Goal: Task Accomplishment & Management: Use online tool/utility

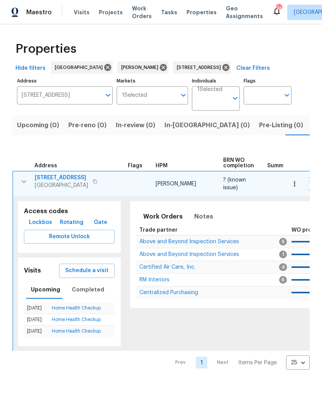
scroll to position [0, 0]
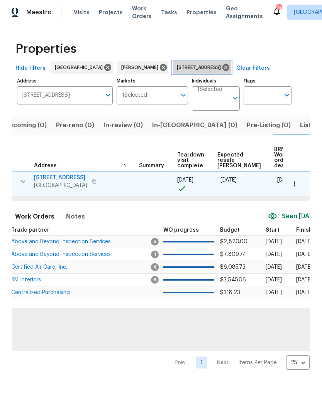
click at [224, 66] on icon at bounding box center [225, 67] width 7 height 7
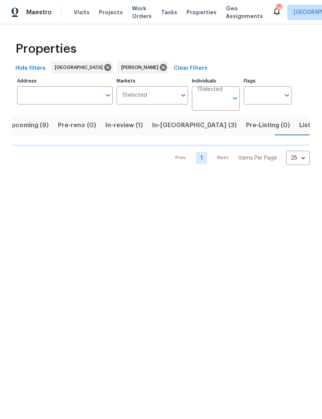
click at [88, 92] on input "Address" at bounding box center [59, 95] width 84 height 18
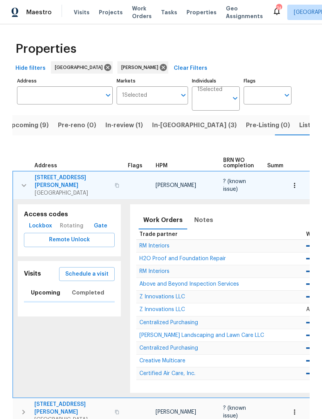
scroll to position [0, 13]
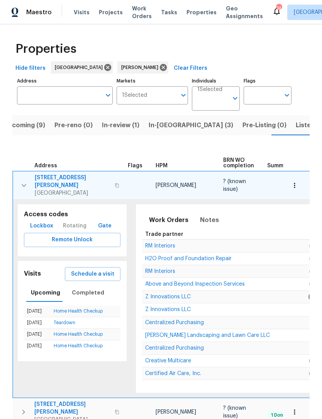
click at [68, 96] on input "Address" at bounding box center [59, 95] width 84 height 18
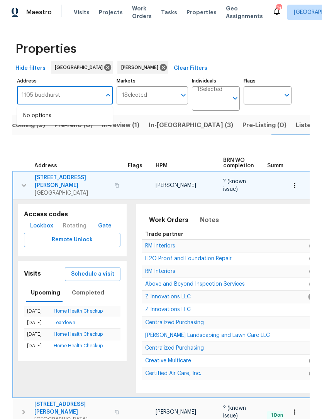
type input "1105 buckhurst"
click at [71, 115] on li "[STREET_ADDRESS]" at bounding box center [65, 115] width 96 height 13
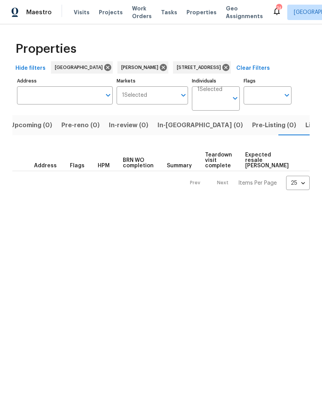
type input "[STREET_ADDRESS]"
click at [228, 94] on input "Individuals" at bounding box center [212, 102] width 31 height 18
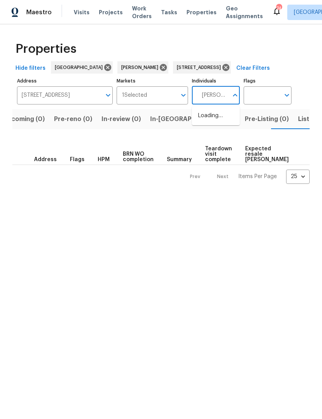
type input "[PERSON_NAME]"
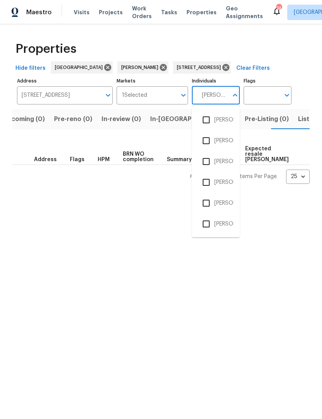
click at [209, 120] on input "checkbox" at bounding box center [206, 120] width 16 height 16
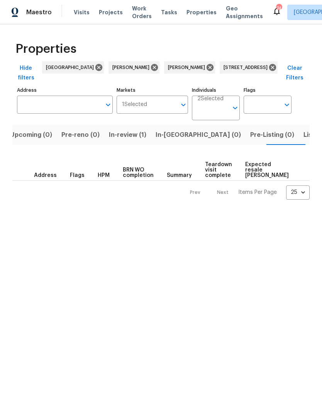
type input "[STREET_ADDRESS]"
click at [120, 135] on span "In-review (1)" at bounding box center [121, 135] width 37 height 11
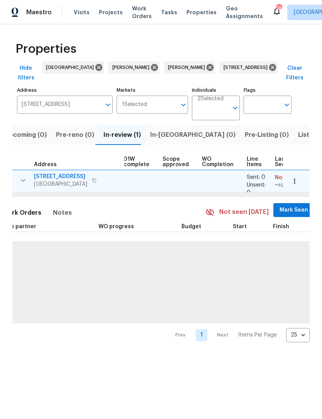
scroll to position [0, 143]
click at [283, 207] on span "Mark Seen" at bounding box center [293, 210] width 29 height 10
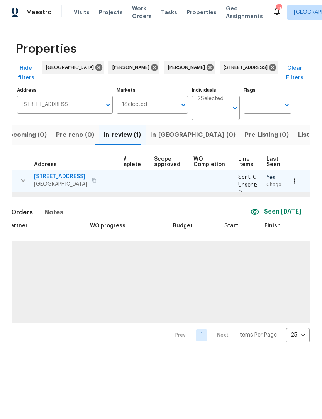
scroll to position [0, 151]
click at [292, 180] on icon "button" at bounding box center [294, 181] width 8 height 8
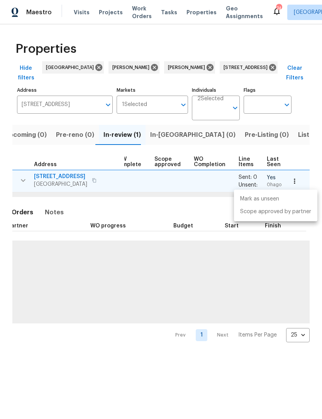
click at [259, 251] on div at bounding box center [161, 209] width 322 height 419
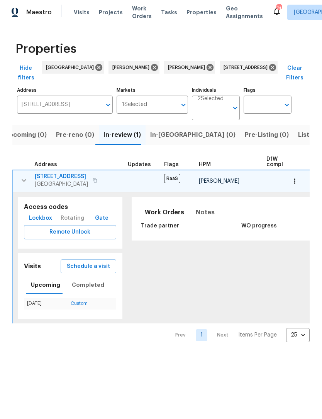
scroll to position [0, 0]
click at [69, 178] on span "[STREET_ADDRESS]" at bounding box center [61, 177] width 53 height 8
click at [25, 177] on icon "button" at bounding box center [23, 180] width 9 height 9
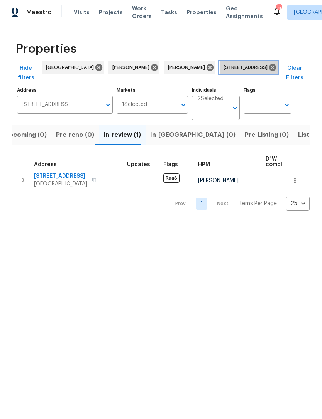
click at [268, 70] on icon at bounding box center [272, 67] width 8 height 8
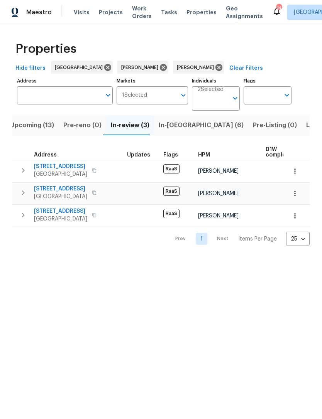
click at [215, 70] on icon at bounding box center [218, 67] width 7 height 7
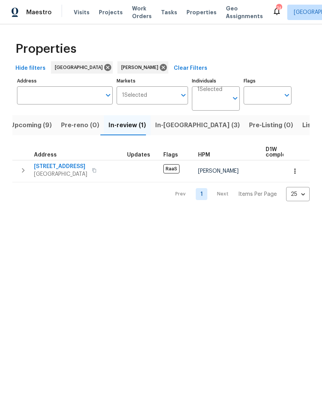
click at [169, 123] on span "In-[GEOGRAPHIC_DATA] (3)" at bounding box center [197, 125] width 84 height 11
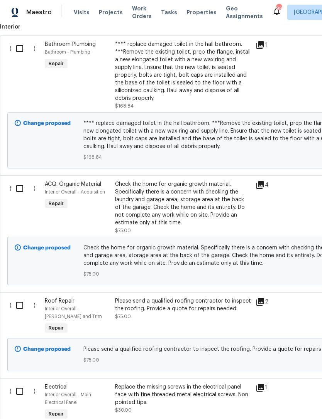
scroll to position [222, 0]
click at [15, 182] on input "checkbox" at bounding box center [23, 188] width 22 height 16
checkbox input "true"
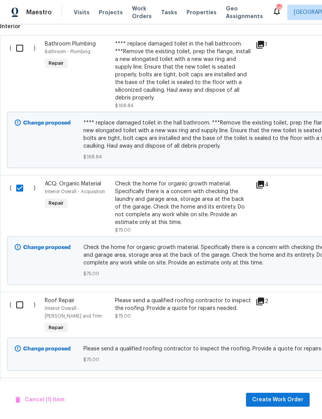
click at [183, 212] on div "Check the home for organic growth material. Specifically there is a concern wit…" at bounding box center [183, 203] width 136 height 46
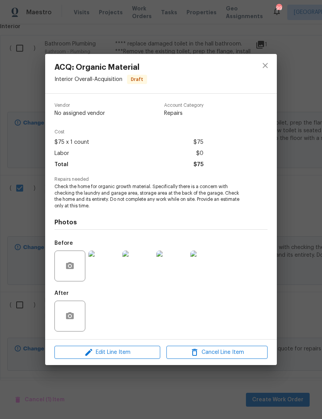
click at [293, 264] on div "ACQ: Organic Material Interior Overall - Acquisition Draft Vendor No assigned v…" at bounding box center [161, 209] width 322 height 419
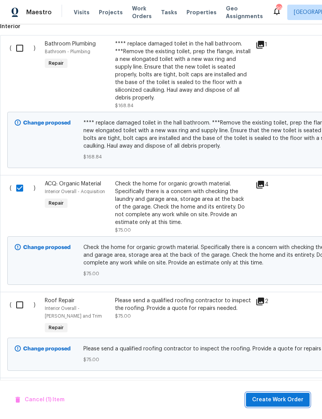
click at [287, 393] on button "Create Work Order" at bounding box center [278, 400] width 64 height 14
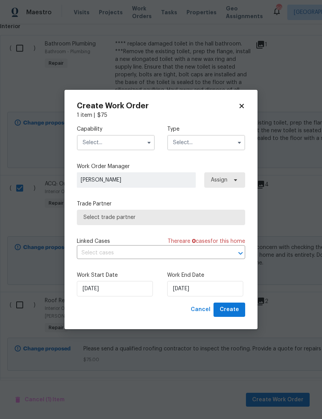
click at [129, 139] on input "text" at bounding box center [116, 142] width 78 height 15
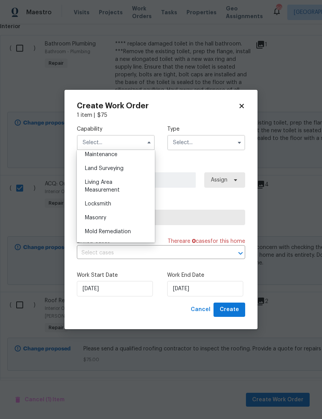
scroll to position [519, 0]
click at [131, 233] on div "Mold Remediation" at bounding box center [116, 232] width 74 height 14
type input "Mold Remediation"
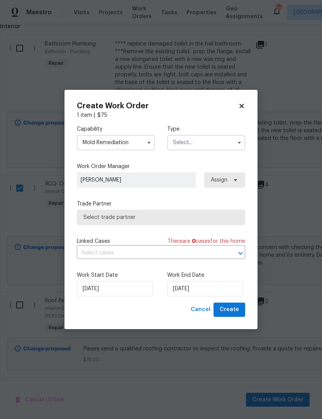
click at [210, 145] on input "text" at bounding box center [206, 142] width 78 height 15
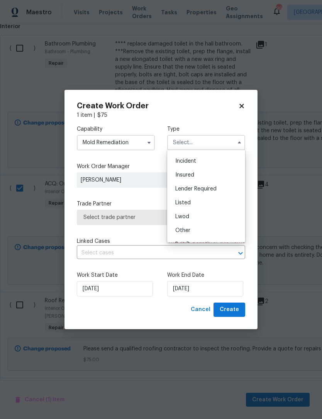
scroll to position [55, 0]
click at [214, 216] on span "Reit Renovation" at bounding box center [195, 214] width 40 height 5
type input "Reit Renovation"
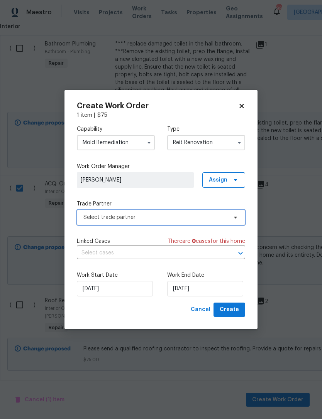
click at [216, 217] on span "Select trade partner" at bounding box center [155, 218] width 144 height 8
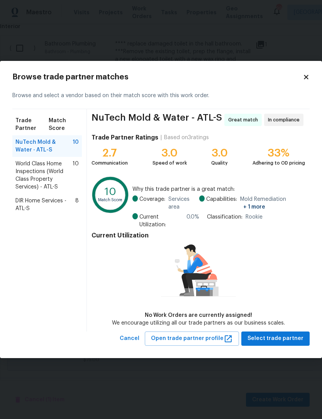
click at [51, 168] on span "World Class Home Inspections (World Class Property Services) - ATL-S" at bounding box center [43, 175] width 57 height 31
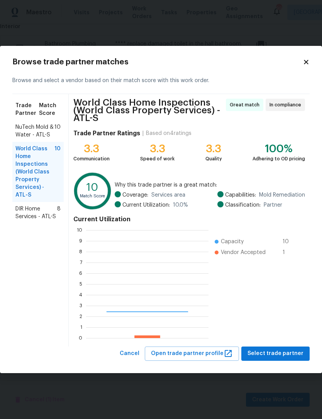
scroll to position [108, 122]
click at [278, 355] on span "Select trade partner" at bounding box center [275, 354] width 56 height 10
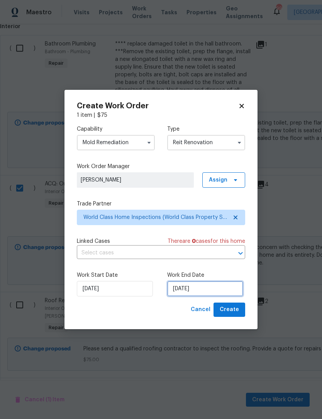
click at [210, 291] on input "10/13/2025" at bounding box center [205, 288] width 76 height 15
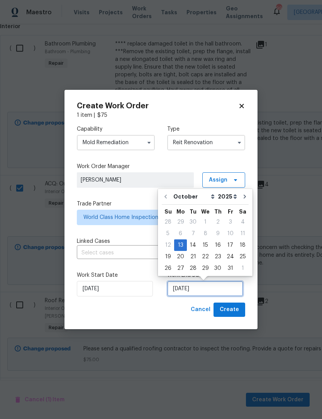
scroll to position [14, 0]
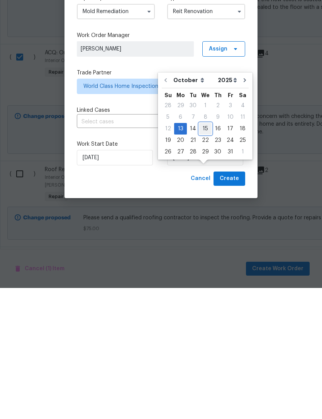
click at [203, 254] on div "15" at bounding box center [205, 259] width 12 height 11
type input "10/15/2025"
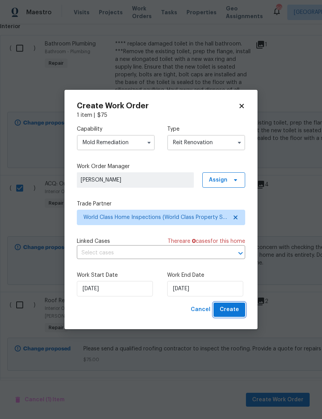
click at [231, 308] on span "Create" at bounding box center [228, 310] width 19 height 10
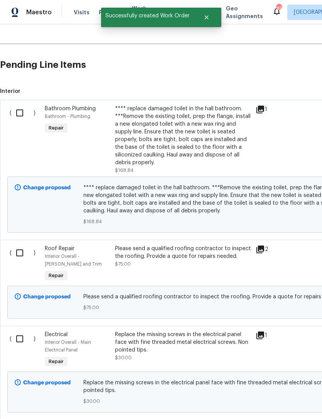
scroll to position [179, 0]
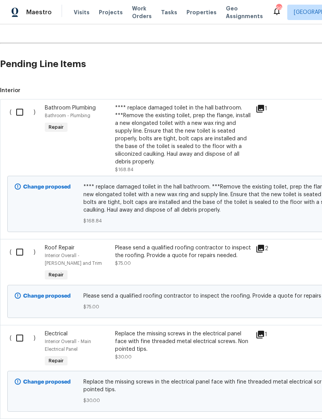
click at [15, 244] on input "checkbox" at bounding box center [23, 252] width 22 height 16
checkbox input "true"
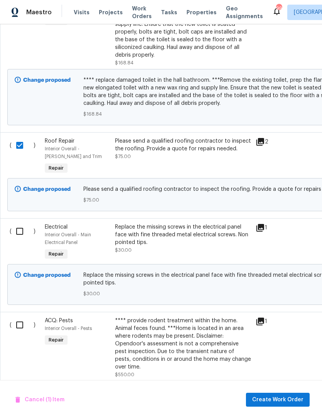
scroll to position [280, 0]
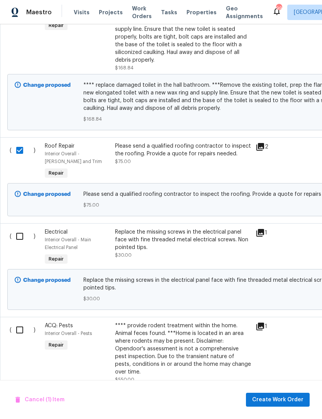
click at [148, 142] on div "Please send a qualified roofing contractor to inspect the roofing. Provide a qu…" at bounding box center [183, 149] width 136 height 15
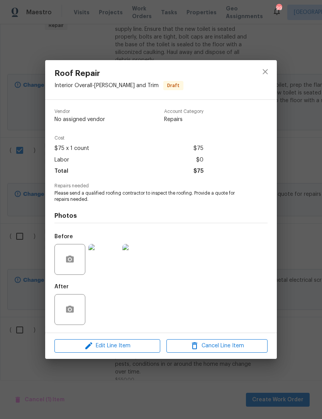
click at [132, 350] on span "Edit Line Item" at bounding box center [107, 346] width 101 height 10
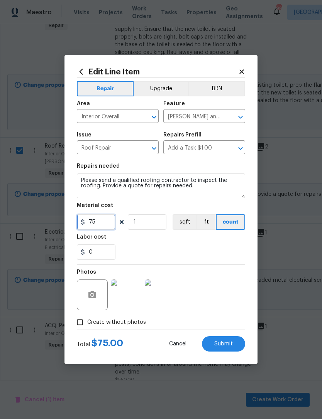
click at [101, 225] on input "75" at bounding box center [96, 221] width 39 height 15
type input "30"
click at [202, 247] on div "0" at bounding box center [161, 251] width 168 height 15
click at [230, 350] on button "Submit" at bounding box center [223, 343] width 43 height 15
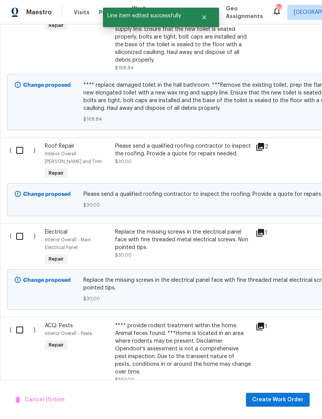
click at [16, 142] on input "checkbox" at bounding box center [23, 150] width 22 height 16
checkbox input "true"
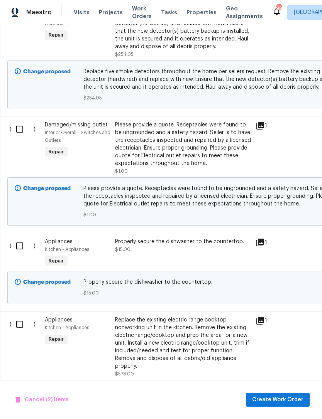
scroll to position [801, 0]
click at [23, 121] on input "checkbox" at bounding box center [23, 129] width 22 height 16
checkbox input "true"
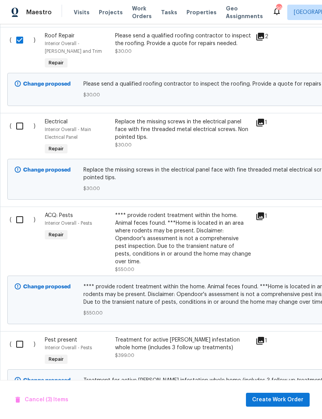
scroll to position [0, 0]
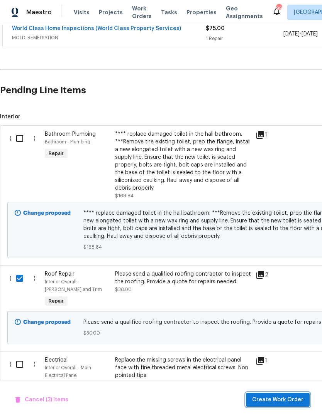
click at [278, 399] on span "Create Work Order" at bounding box center [277, 400] width 51 height 10
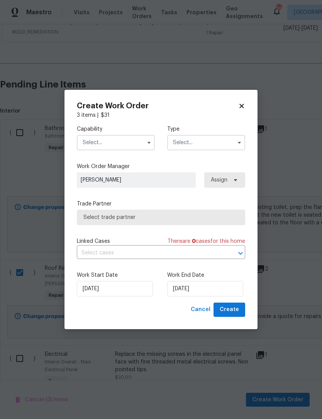
click at [141, 142] on input "text" at bounding box center [116, 142] width 78 height 15
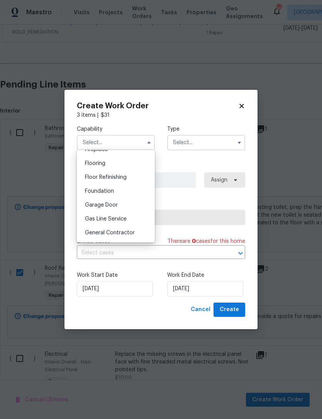
click at [136, 233] on div "General Contractor" at bounding box center [116, 233] width 74 height 14
type input "General Contractor"
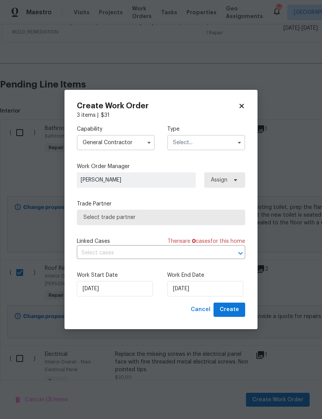
click at [238, 148] on input "text" at bounding box center [206, 142] width 78 height 15
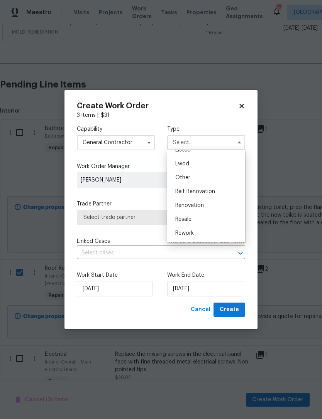
click at [214, 196] on div "Reit Renovation" at bounding box center [206, 192] width 74 height 14
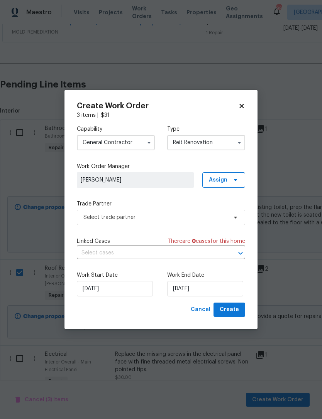
type input "Reit Renovation"
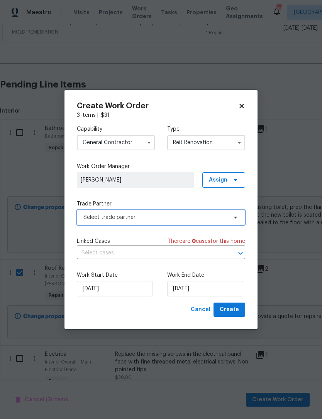
click at [212, 221] on span "Select trade partner" at bounding box center [155, 218] width 144 height 8
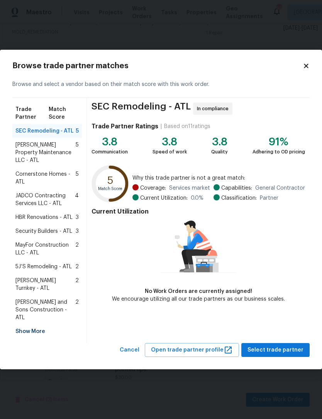
click at [41, 325] on div "Show More" at bounding box center [46, 332] width 69 height 14
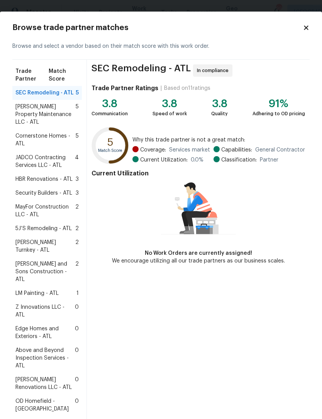
click at [58, 303] on span "Z Innovations LLC - ATL" at bounding box center [44, 310] width 59 height 15
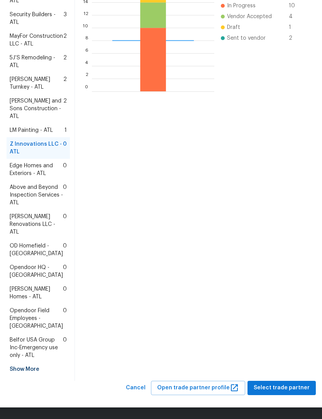
scroll to position [263, 0]
click at [285, 387] on span "Select trade partner" at bounding box center [281, 388] width 56 height 10
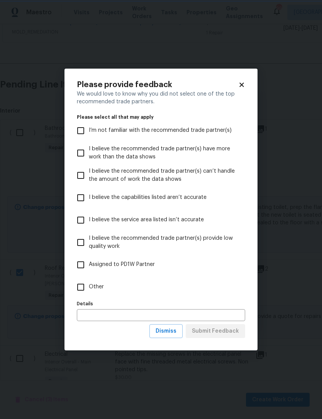
scroll to position [0, 0]
click at [74, 291] on input "Other" at bounding box center [80, 287] width 16 height 16
checkbox input "true"
click at [225, 329] on span "Submit Feedback" at bounding box center [215, 332] width 47 height 10
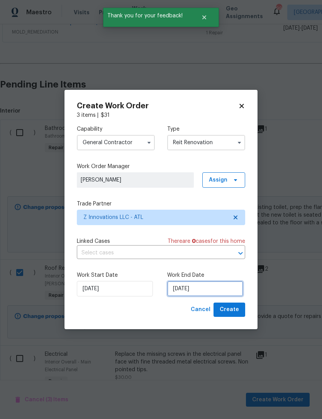
click at [226, 289] on input "10/13/2025" at bounding box center [205, 288] width 76 height 15
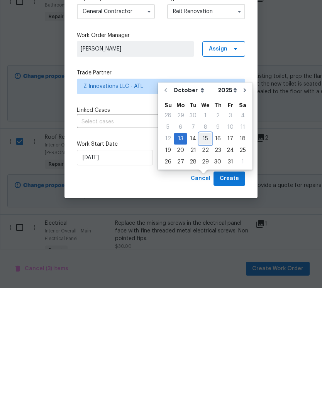
click at [204, 264] on div "15" at bounding box center [205, 269] width 12 height 11
type input "10/15/2025"
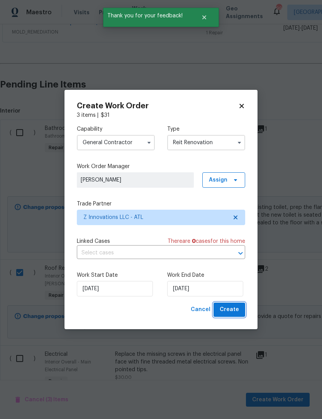
click at [231, 311] on span "Create" at bounding box center [228, 310] width 19 height 10
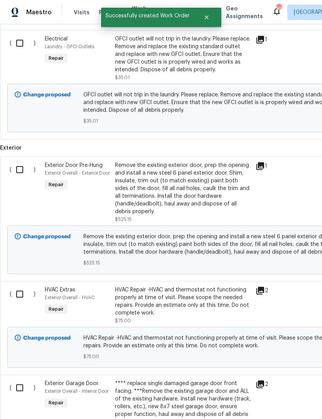
scroll to position [1032, 0]
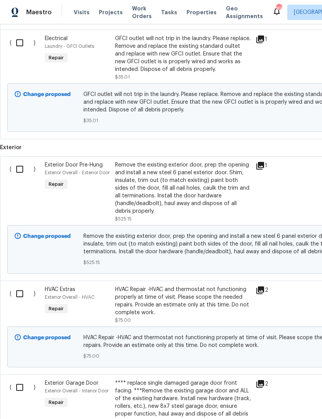
click at [151, 292] on div "HVAC Repair -HVAC and thermostat not functioning properly at time of visit. Ple…" at bounding box center [183, 301] width 136 height 31
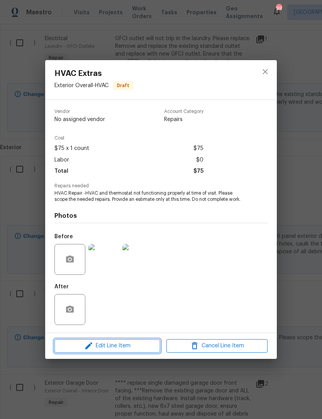
click at [125, 349] on span "Edit Line Item" at bounding box center [107, 346] width 101 height 10
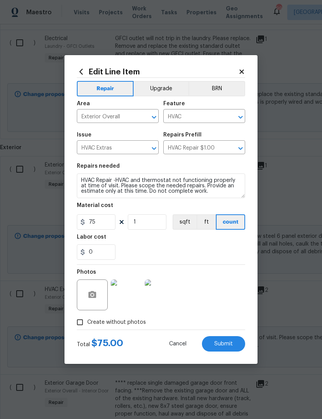
click at [150, 377] on body "Maestro Visits Projects Work Orders Tasks Properties Geo Assignments 99 Miami, …" at bounding box center [161, 209] width 322 height 419
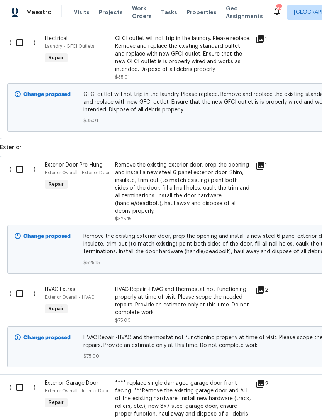
click at [23, 286] on input "checkbox" at bounding box center [23, 294] width 22 height 16
checkbox input "true"
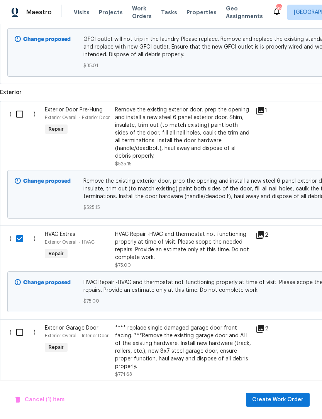
scroll to position [1087, 0]
click at [278, 400] on span "Create Work Order" at bounding box center [277, 400] width 51 height 10
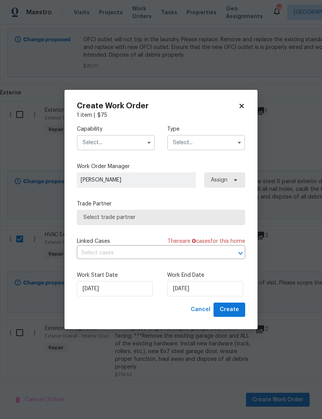
click at [132, 140] on input "text" at bounding box center [116, 142] width 78 height 15
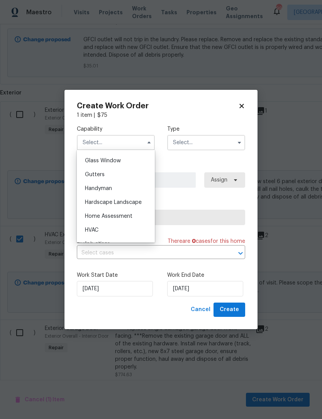
scroll to position [395, 0]
click at [120, 231] on div "HVAC" at bounding box center [116, 230] width 74 height 14
type input "HVAC"
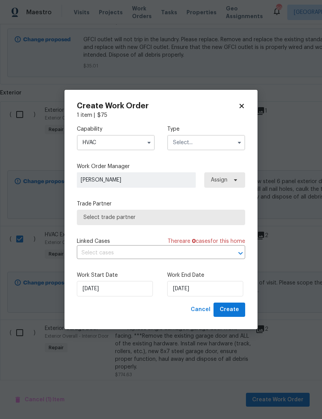
click at [210, 146] on input "text" at bounding box center [206, 142] width 78 height 15
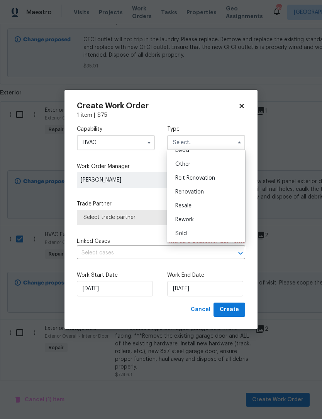
scroll to position [92, 0]
click at [209, 180] on span "Reit Renovation" at bounding box center [195, 177] width 40 height 5
type input "Reit Renovation"
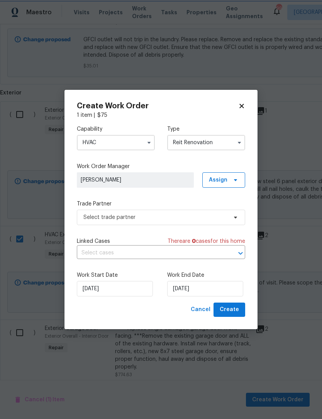
scroll to position [0, 0]
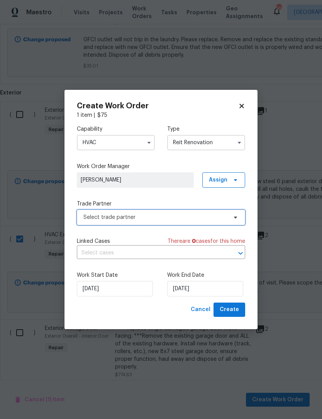
click at [189, 224] on span "Select trade partner" at bounding box center [161, 217] width 168 height 15
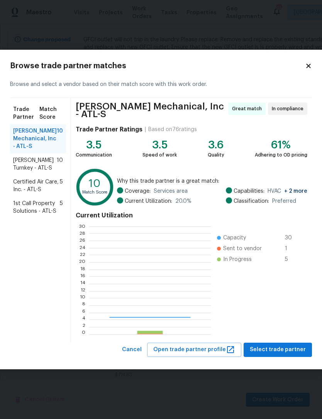
scroll to position [108, 121]
click at [43, 183] on span "Certified Air Care, Inc. - ATL-S" at bounding box center [36, 185] width 47 height 15
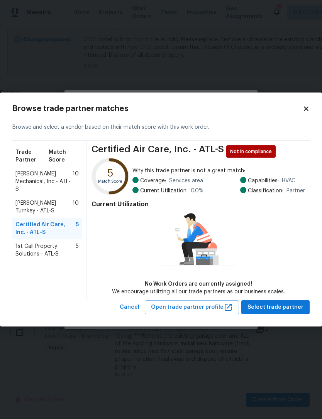
click at [60, 179] on span "JH Martin Mechanical, Inc - ATL-S" at bounding box center [43, 181] width 57 height 23
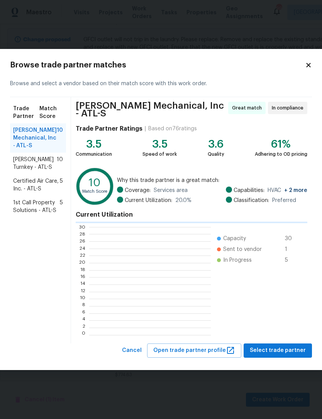
scroll to position [1, 1]
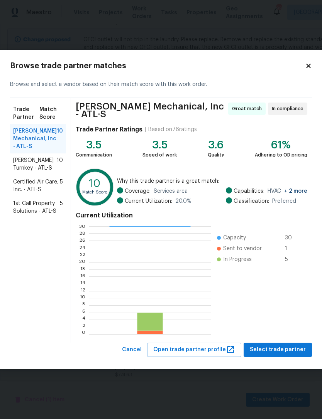
click at [51, 164] on span "Davis Turnkey - ATL-S" at bounding box center [35, 164] width 44 height 15
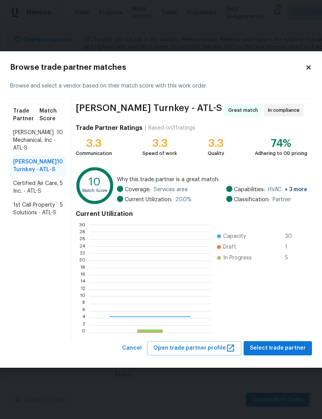
scroll to position [108, 121]
click at [45, 217] on span "1st Call Property Solutions - ATL-S" at bounding box center [36, 208] width 47 height 15
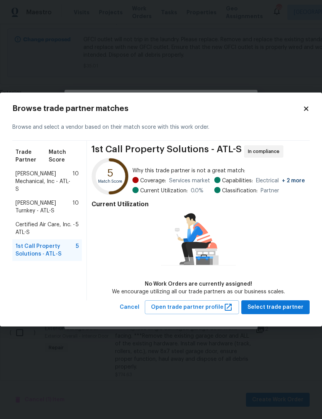
click at [45, 221] on span "Certified Air Care, Inc. - ATL-S" at bounding box center [45, 228] width 60 height 15
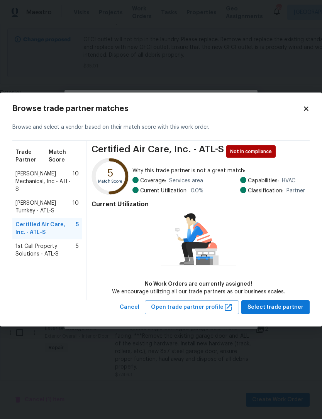
click at [48, 173] on span "JH Martin Mechanical, Inc - ATL-S" at bounding box center [43, 181] width 57 height 23
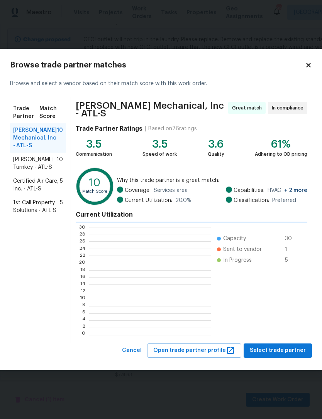
scroll to position [1, 1]
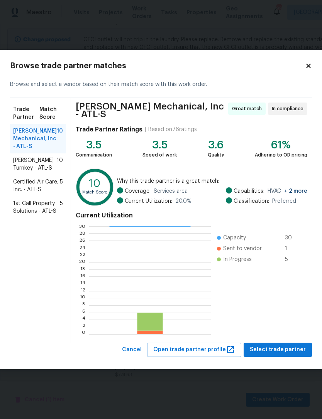
click at [45, 186] on span "Certified Air Care, Inc. - ATL-S" at bounding box center [36, 185] width 47 height 15
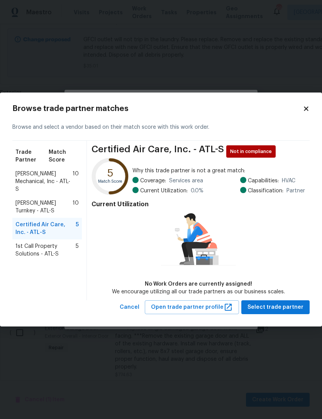
click at [58, 175] on span "JH Martin Mechanical, Inc - ATL-S" at bounding box center [43, 181] width 57 height 23
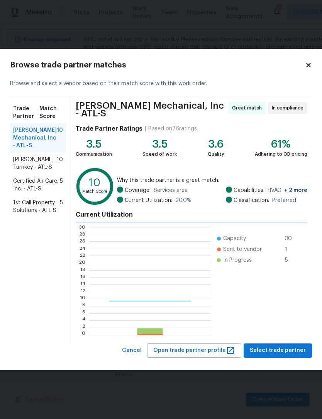
scroll to position [108, 121]
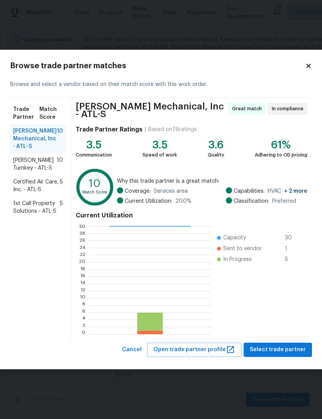
click at [47, 166] on span "Davis Turnkey - ATL-S" at bounding box center [35, 164] width 44 height 15
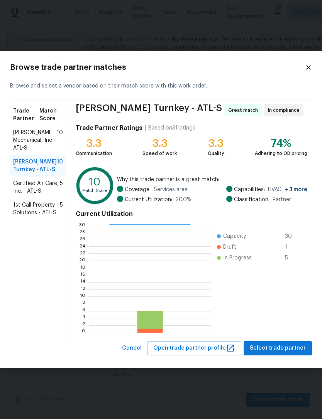
click at [46, 217] on span "1st Call Property Solutions - ATL-S" at bounding box center [36, 208] width 47 height 15
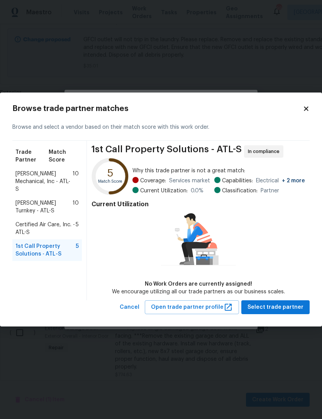
click at [49, 221] on span "Certified Air Care, Inc. - ATL-S" at bounding box center [45, 228] width 60 height 15
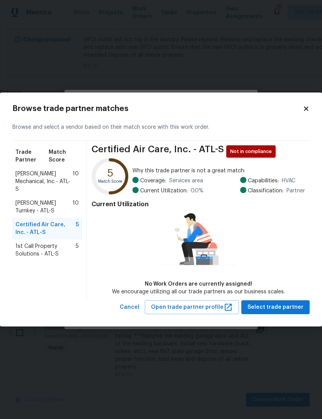
click at [59, 177] on span "JH Martin Mechanical, Inc - ATL-S" at bounding box center [43, 181] width 57 height 23
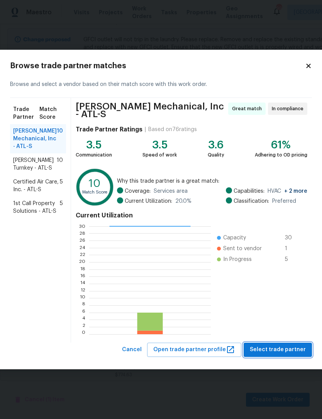
click at [288, 346] on span "Select trade partner" at bounding box center [277, 350] width 56 height 10
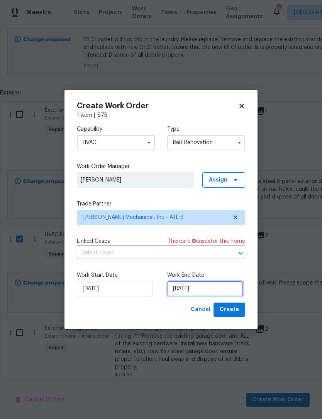
click at [195, 293] on input "10/13/2025" at bounding box center [205, 288] width 76 height 15
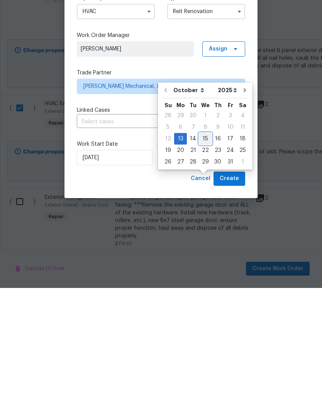
click at [203, 264] on div "15" at bounding box center [205, 269] width 12 height 11
type input "10/15/2025"
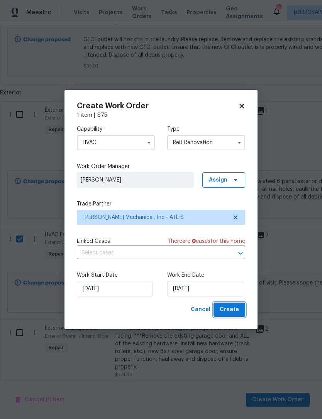
click at [232, 310] on span "Create" at bounding box center [228, 310] width 19 height 10
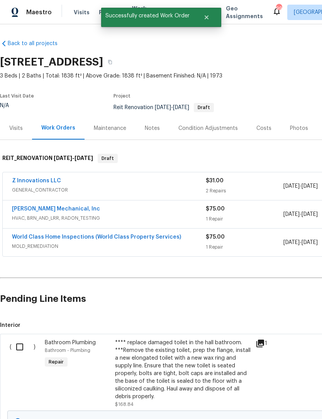
scroll to position [0, 0]
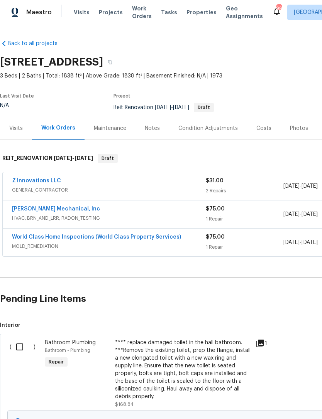
click at [47, 178] on link "Z Innovations LLC" at bounding box center [36, 180] width 49 height 5
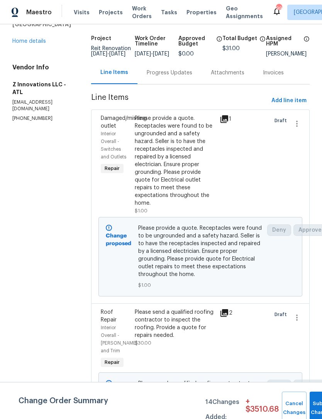
scroll to position [42, 0]
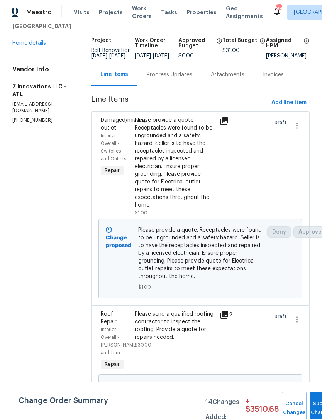
click at [34, 45] on link "Home details" at bounding box center [29, 42] width 34 height 5
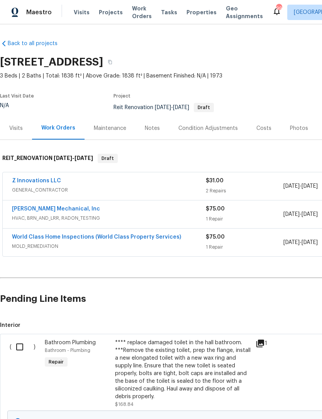
click at [43, 178] on link "Z Innovations LLC" at bounding box center [36, 180] width 49 height 5
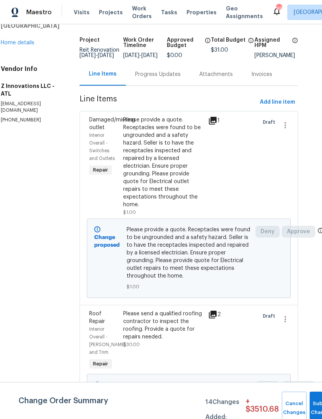
scroll to position [42, 11]
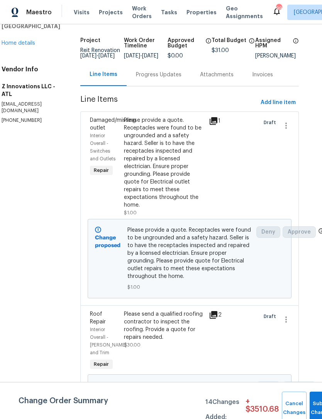
click at [28, 45] on link "Home details" at bounding box center [19, 42] width 34 height 5
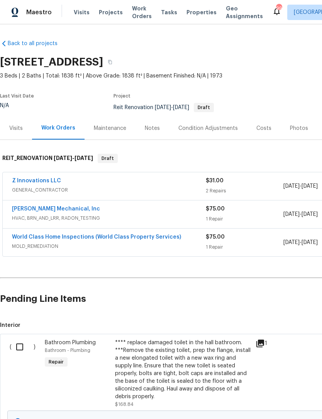
click at [61, 208] on link "JH Martin Mechanical, Inc" at bounding box center [56, 208] width 88 height 5
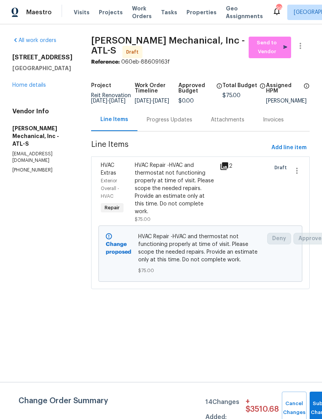
click at [40, 85] on link "Home details" at bounding box center [29, 85] width 34 height 5
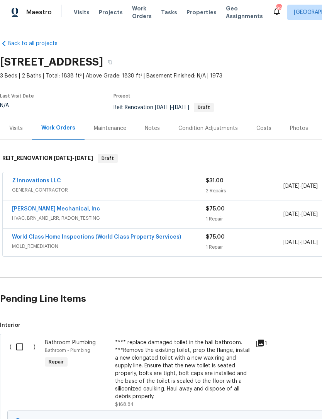
click at [94, 244] on span "MOLD_REMEDIATION" at bounding box center [109, 247] width 194 height 8
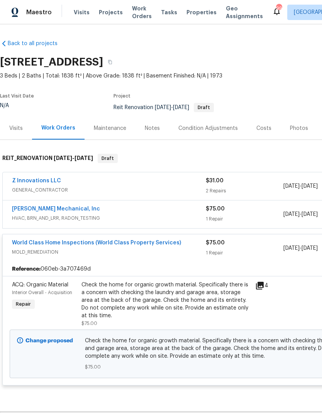
click at [113, 241] on link "World Class Home Inspections (World Class Property Services)" at bounding box center [96, 242] width 169 height 5
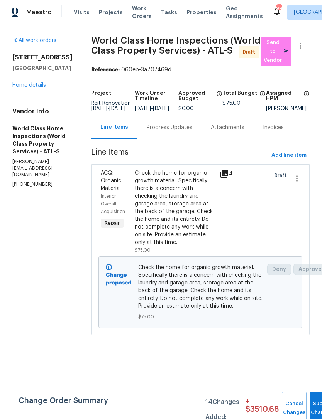
click at [36, 87] on link "Home details" at bounding box center [29, 85] width 34 height 5
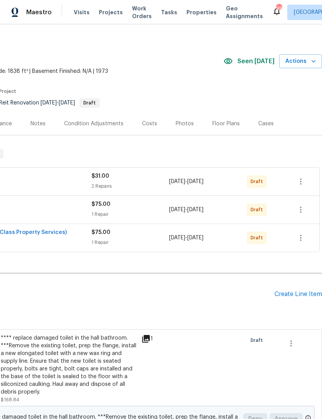
scroll to position [5, 114]
click at [303, 184] on icon "button" at bounding box center [300, 181] width 9 height 9
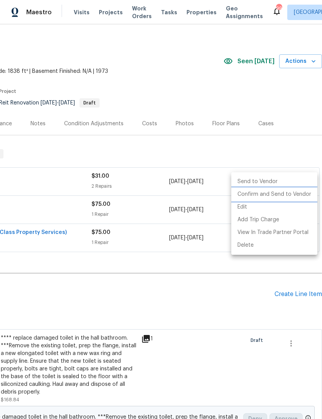
click at [296, 196] on li "Confirm and Send to Vendor" at bounding box center [274, 194] width 86 height 13
click at [259, 299] on div at bounding box center [161, 209] width 322 height 419
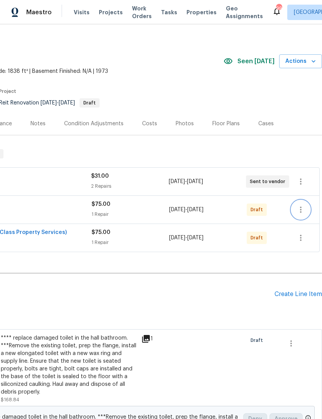
click at [301, 212] on icon "button" at bounding box center [301, 210] width 2 height 6
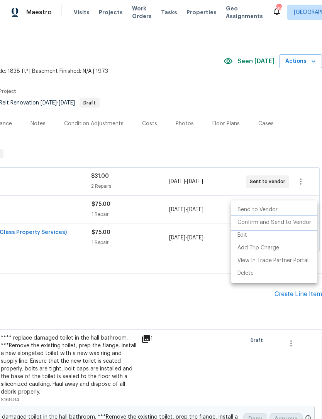
click at [296, 224] on li "Confirm and Send to Vendor" at bounding box center [274, 222] width 86 height 13
click at [262, 307] on div at bounding box center [161, 209] width 322 height 419
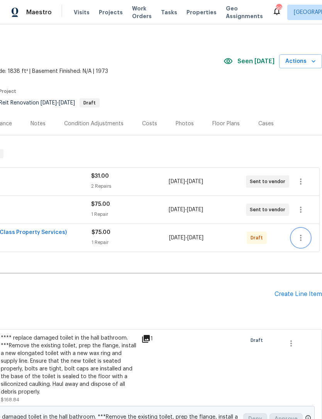
click at [307, 239] on button "button" at bounding box center [300, 238] width 19 height 19
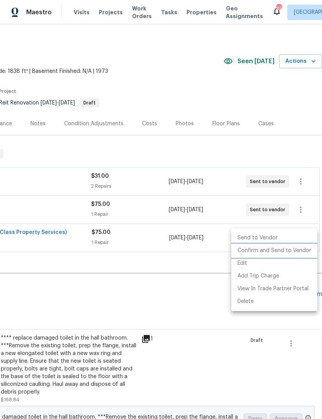
click at [295, 249] on li "Confirm and Send to Vendor" at bounding box center [274, 250] width 86 height 13
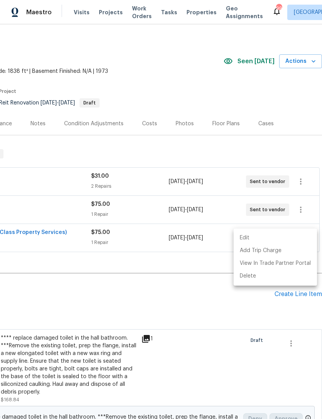
click at [176, 69] on div at bounding box center [161, 209] width 322 height 419
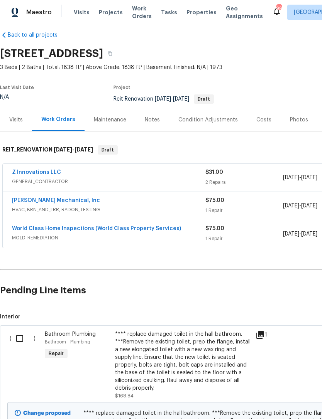
scroll to position [8, 0]
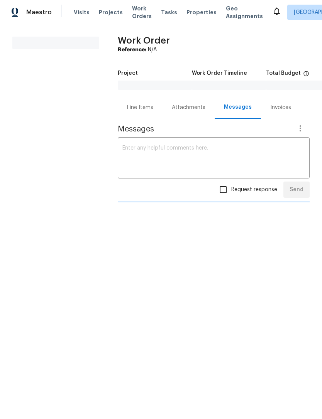
click at [47, 86] on section "All work orders" at bounding box center [55, 125] width 87 height 177
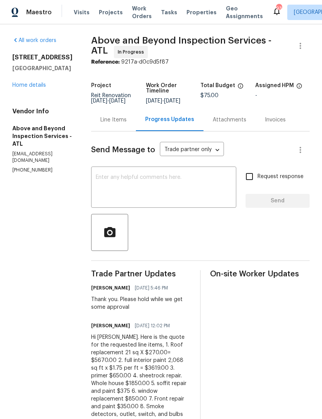
click at [37, 83] on link "Home details" at bounding box center [29, 85] width 34 height 5
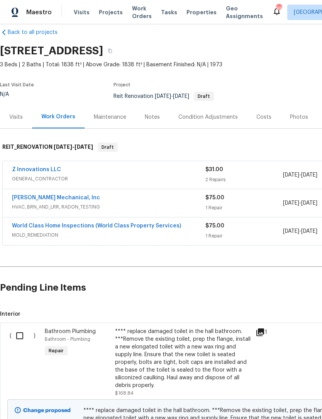
scroll to position [11, 0]
click at [46, 167] on link "Z Innovations LLC" at bounding box center [36, 169] width 49 height 5
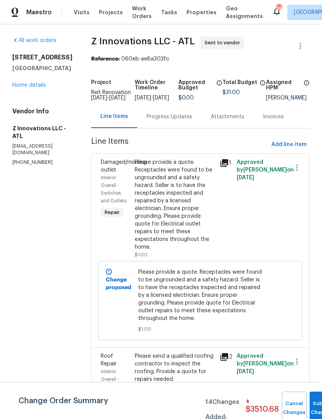
click at [177, 121] on div "Progress Updates" at bounding box center [169, 117] width 45 height 8
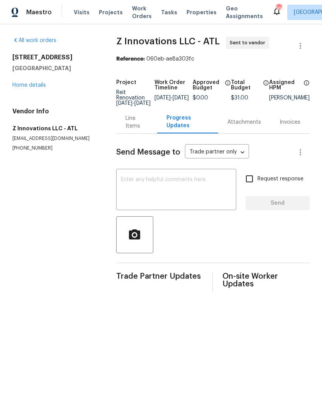
click at [160, 194] on textarea at bounding box center [176, 190] width 111 height 27
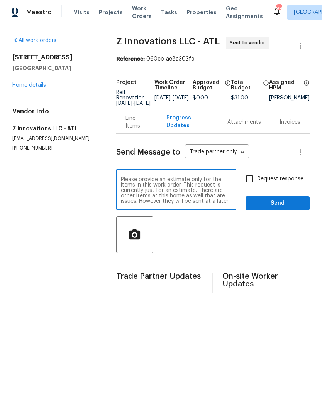
click at [206, 189] on textarea "Please provide an estimate only for the items in this work order. This request …" at bounding box center [176, 190] width 111 height 27
click at [204, 196] on textarea "Please provide an estimate only for the items in this work order. This request …" at bounding box center [176, 190] width 111 height 27
click at [189, 192] on textarea "Please provide an estimate only for the items in this work order. This request …" at bounding box center [176, 190] width 111 height 27
click at [220, 203] on textarea "Please provide an estimate only for the items in this work order. This request …" at bounding box center [176, 190] width 111 height 27
click at [185, 198] on textarea "Please provide an estimate only for the items in this work order. This request …" at bounding box center [176, 190] width 111 height 27
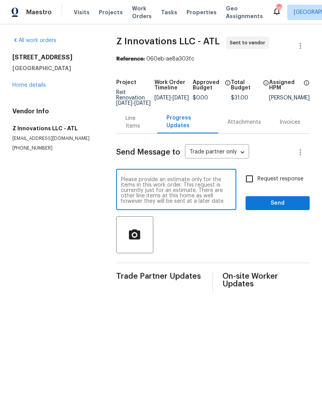
click at [198, 195] on textarea "Please provide an estimate only for the items in this work order. This request …" at bounding box center [176, 190] width 111 height 27
type textarea "Please provide an estimate only for the items in this work order. This request …"
click at [248, 178] on input "Request response" at bounding box center [249, 179] width 16 height 16
checkbox input "true"
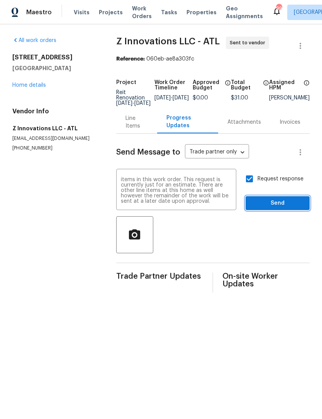
click at [273, 206] on span "Send" at bounding box center [277, 204] width 52 height 10
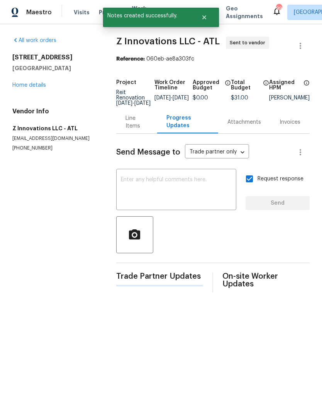
scroll to position [0, 0]
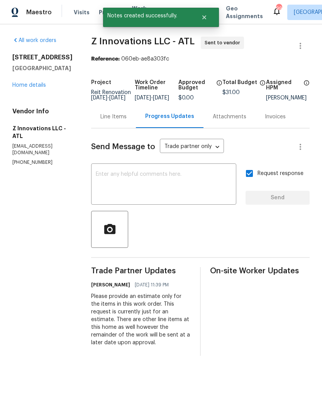
click at [39, 86] on link "Home details" at bounding box center [29, 85] width 34 height 5
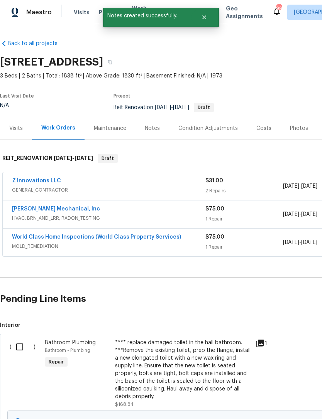
click at [45, 180] on link "Z Innovations LLC" at bounding box center [36, 180] width 49 height 5
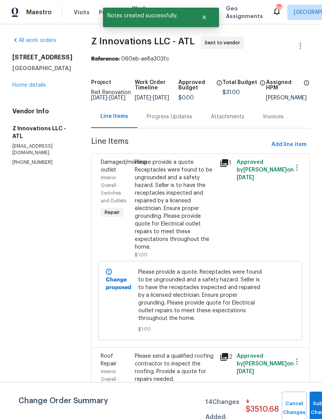
click at [163, 121] on div "Progress Updates" at bounding box center [169, 117] width 45 height 8
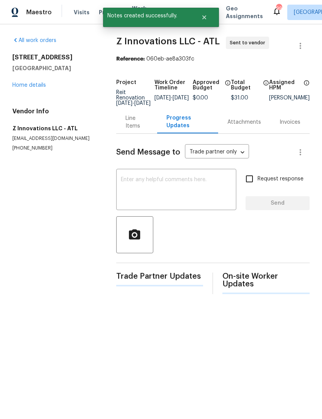
click at [166, 189] on textarea at bounding box center [176, 190] width 111 height 27
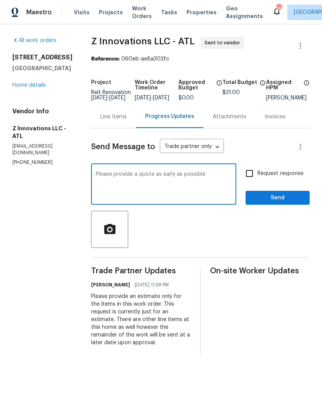
type textarea "Please provide a quote as early as possible"
click at [252, 180] on input "Request response" at bounding box center [249, 173] width 16 height 16
checkbox input "true"
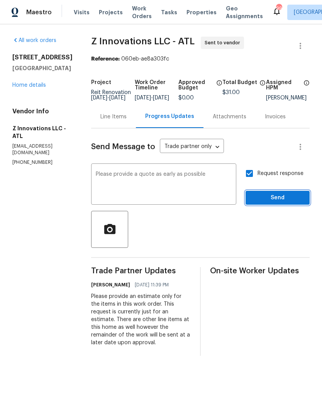
click at [266, 203] on span "Send" at bounding box center [277, 198] width 52 height 10
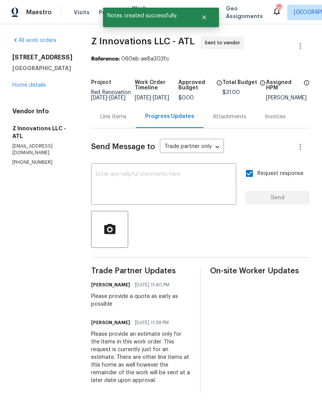
click at [37, 83] on link "Home details" at bounding box center [29, 85] width 34 height 5
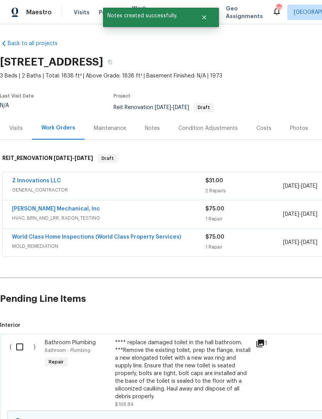
click at [56, 211] on link "JH Martin Mechanical, Inc" at bounding box center [56, 208] width 88 height 5
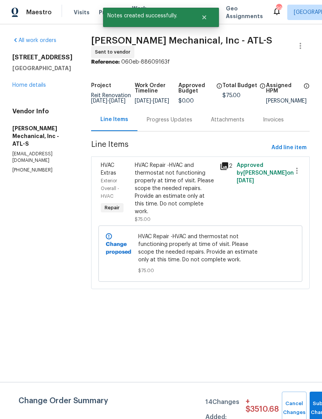
click at [181, 124] on div "Progress Updates" at bounding box center [169, 120] width 45 height 8
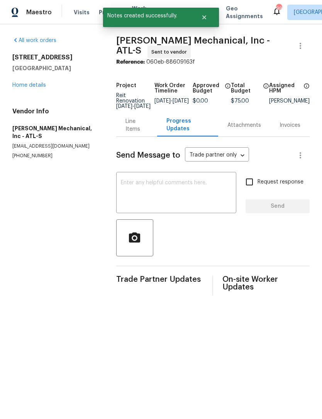
click at [191, 181] on textarea at bounding box center [176, 193] width 111 height 27
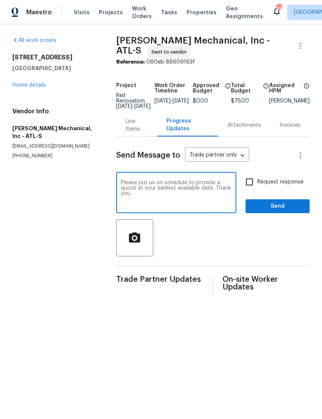
type textarea "Please put us on schedule to provide a quote at your earliest available date. T…"
click at [251, 181] on input "Request response" at bounding box center [249, 182] width 16 height 16
checkbox input "true"
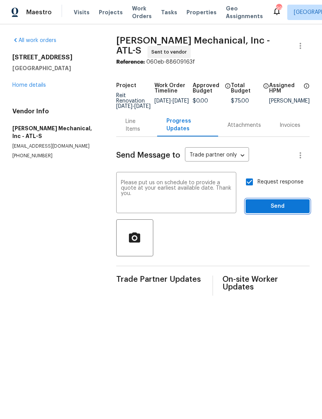
click at [271, 212] on button "Send" at bounding box center [277, 206] width 64 height 14
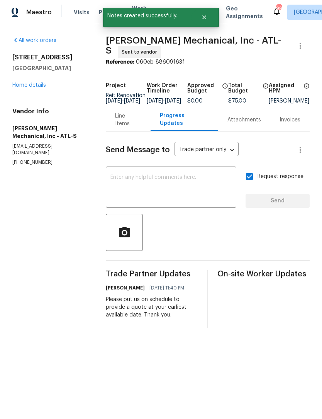
click at [39, 83] on link "Home details" at bounding box center [29, 85] width 34 height 5
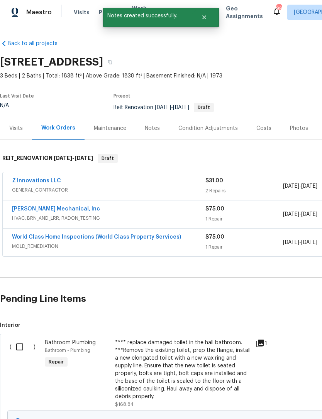
click at [96, 237] on link "World Class Home Inspections (World Class Property Services)" at bounding box center [96, 236] width 169 height 5
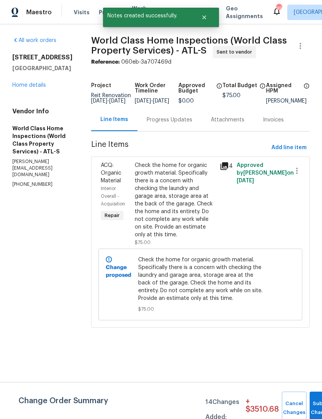
click at [181, 104] on figure "Approved Budget $0.00" at bounding box center [200, 93] width 44 height 21
click at [175, 124] on div "Progress Updates" at bounding box center [169, 120] width 45 height 8
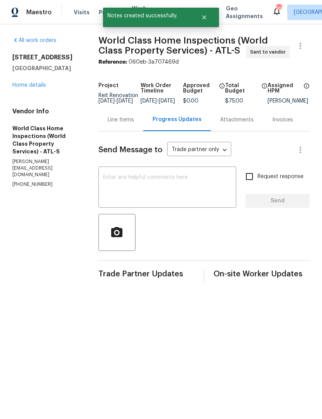
click at [167, 190] on textarea at bounding box center [167, 188] width 128 height 27
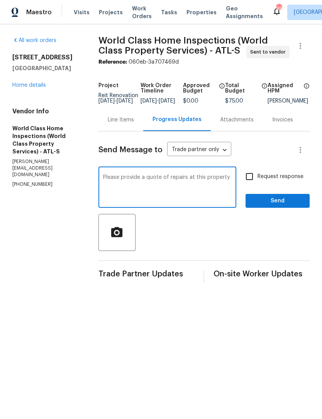
type textarea "Please provide a quote of repairs at this property."
click at [31, 83] on link "Home details" at bounding box center [29, 85] width 34 height 5
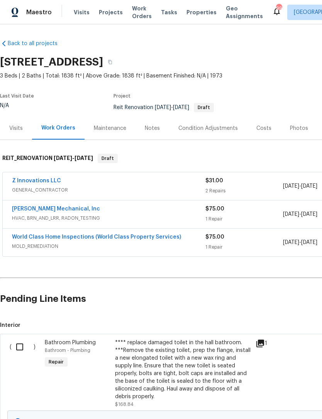
click at [79, 236] on link "World Class Home Inspections (World Class Property Services)" at bounding box center [96, 236] width 169 height 5
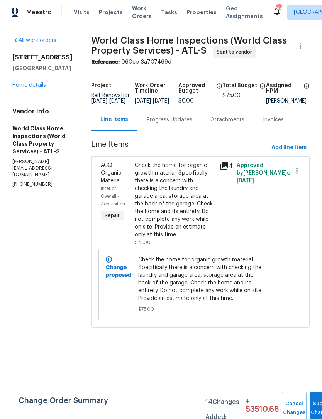
click at [181, 124] on div "Progress Updates" at bounding box center [169, 120] width 45 height 8
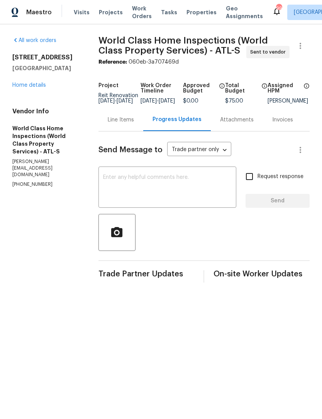
click at [175, 195] on textarea at bounding box center [167, 188] width 128 height 27
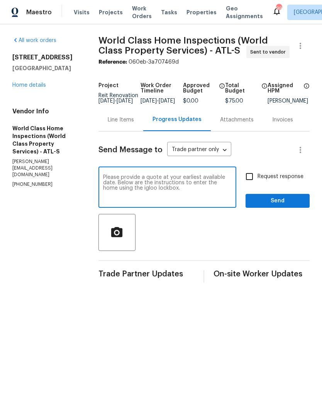
click at [198, 202] on textarea "Please provide a quote at your earliest available date. Below are the instructi…" at bounding box center [167, 188] width 128 height 27
click at [192, 201] on textarea "Please provide a quote at your earliest available date. Below are the instructi…" at bounding box center [167, 188] width 128 height 27
paste textarea "Access instructions: 19141850"
type textarea "Please provide a quote at your earliest available date. Below are the instructi…"
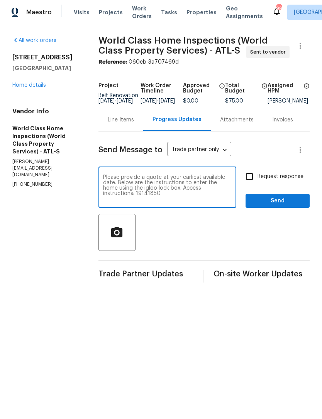
click at [251, 185] on input "Request response" at bounding box center [249, 176] width 16 height 16
checkbox input "true"
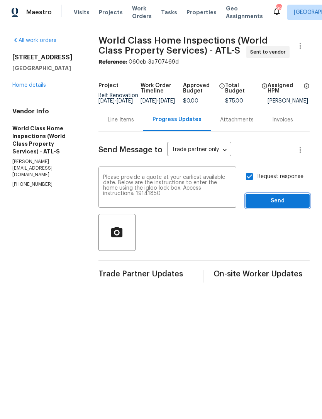
click at [269, 206] on span "Send" at bounding box center [277, 201] width 52 height 10
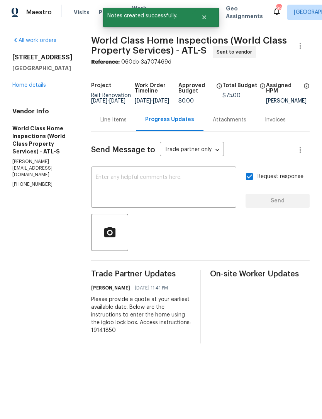
click at [35, 84] on link "Home details" at bounding box center [29, 85] width 34 height 5
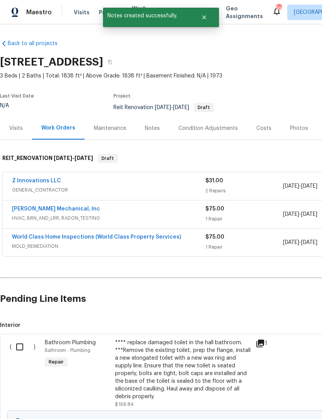
click at [61, 211] on link "JH Martin Mechanical, Inc" at bounding box center [56, 208] width 88 height 5
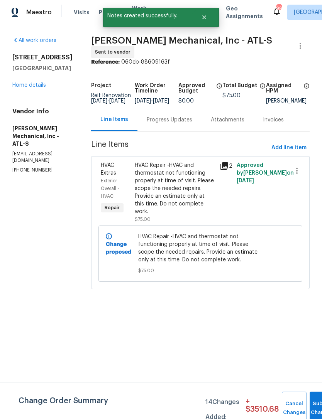
click at [187, 124] on div "Progress Updates" at bounding box center [169, 120] width 45 height 8
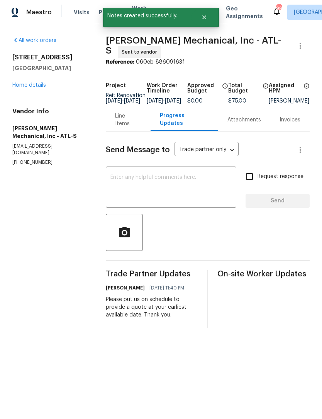
click at [177, 190] on textarea at bounding box center [170, 188] width 121 height 27
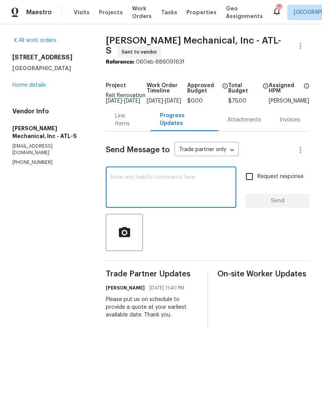
click at [168, 187] on textarea at bounding box center [170, 188] width 121 height 27
paste textarea "Access instructions: 19141850"
type textarea "Access instructions: 19141850"
click at [251, 183] on input "Request response" at bounding box center [249, 176] width 16 height 16
checkbox input "true"
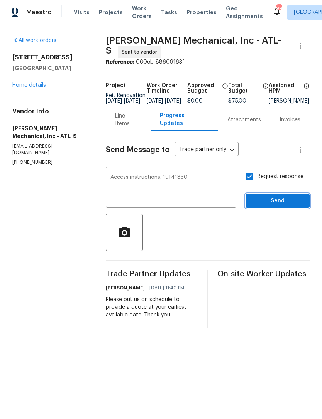
click at [268, 204] on span "Send" at bounding box center [277, 201] width 52 height 10
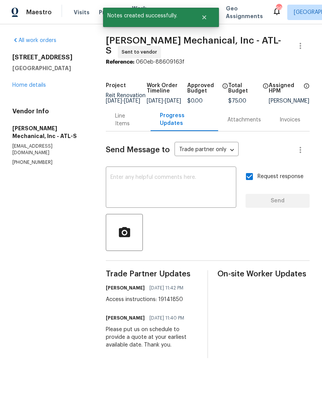
click at [28, 87] on link "Home details" at bounding box center [29, 85] width 34 height 5
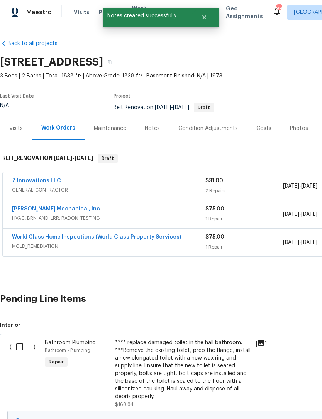
click at [44, 183] on link "Z Innovations LLC" at bounding box center [36, 180] width 49 height 5
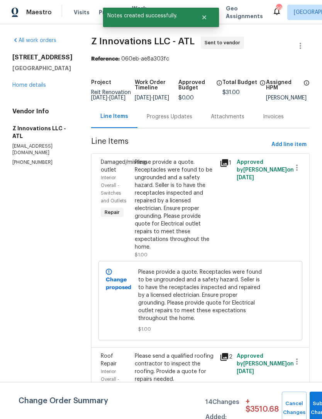
click at [180, 121] on div "Progress Updates" at bounding box center [169, 117] width 45 height 8
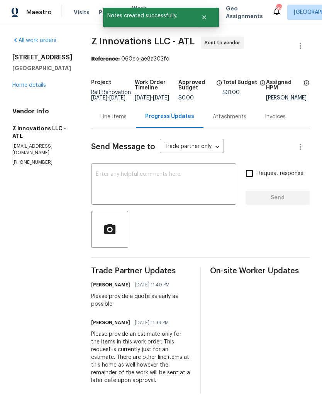
click at [189, 192] on textarea at bounding box center [164, 185] width 136 height 27
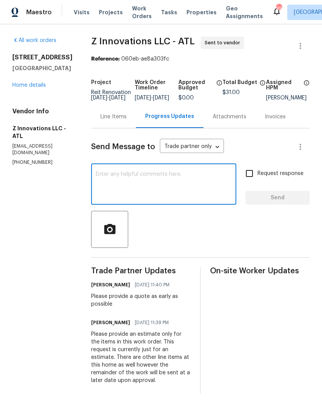
click at [171, 189] on textarea at bounding box center [164, 185] width 136 height 27
paste textarea "Access instructions: 19141850"
type textarea "Access instructions: 19141850"
click at [276, 203] on span "Send" at bounding box center [277, 198] width 52 height 10
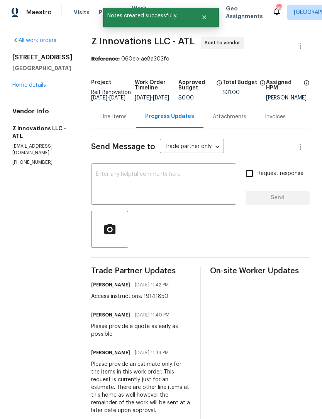
click at [28, 87] on link "Home details" at bounding box center [29, 85] width 34 height 5
